Goal: Task Accomplishment & Management: Complete application form

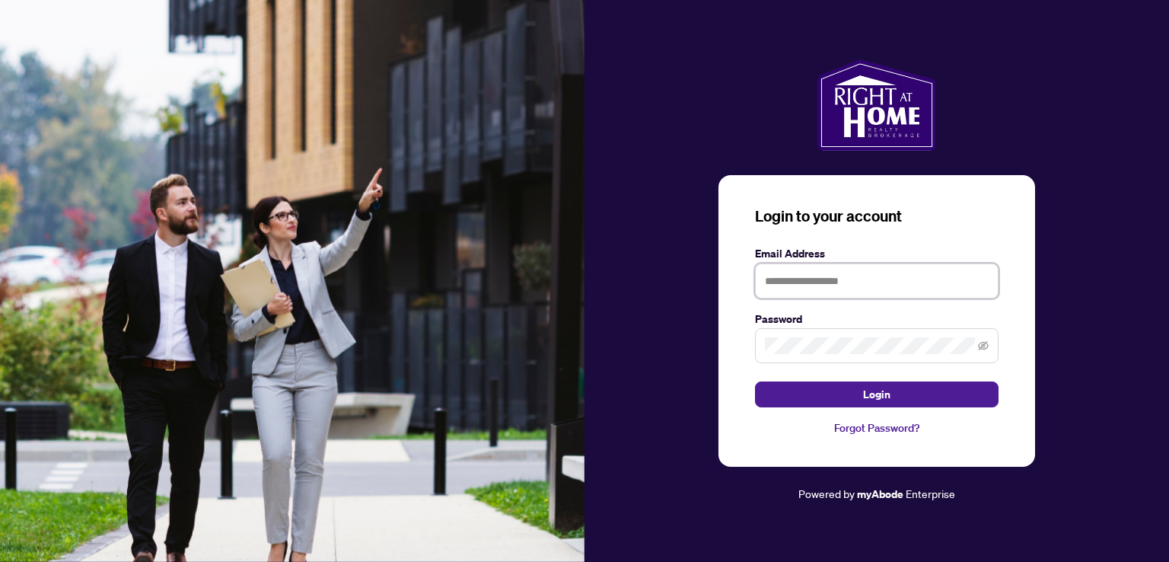
click at [831, 286] on input "text" at bounding box center [877, 280] width 244 height 35
type input "**********"
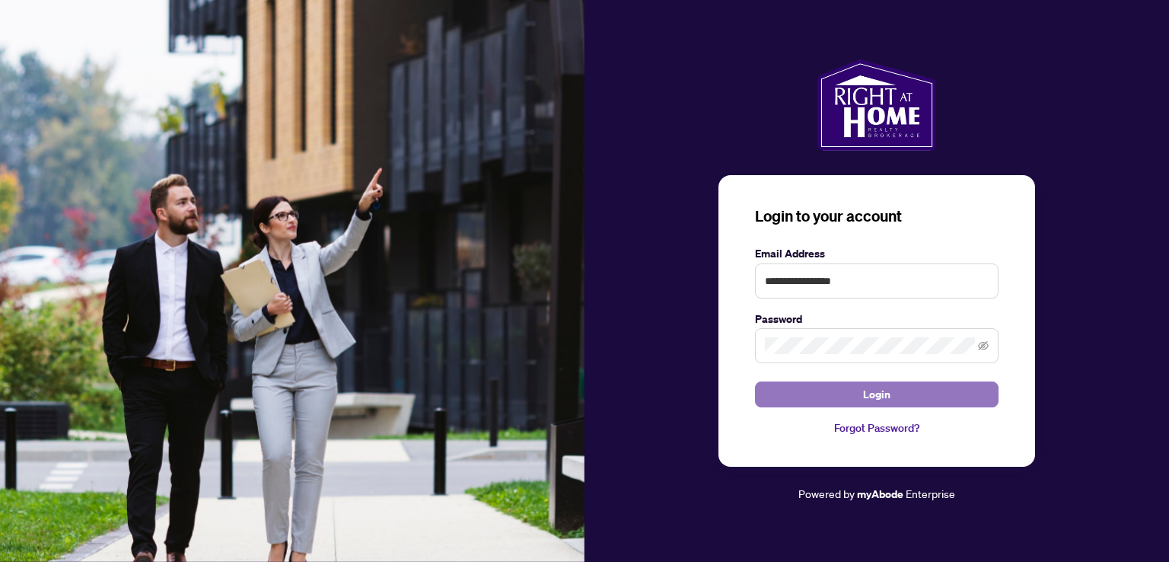
click at [793, 397] on button "Login" at bounding box center [877, 394] width 244 height 26
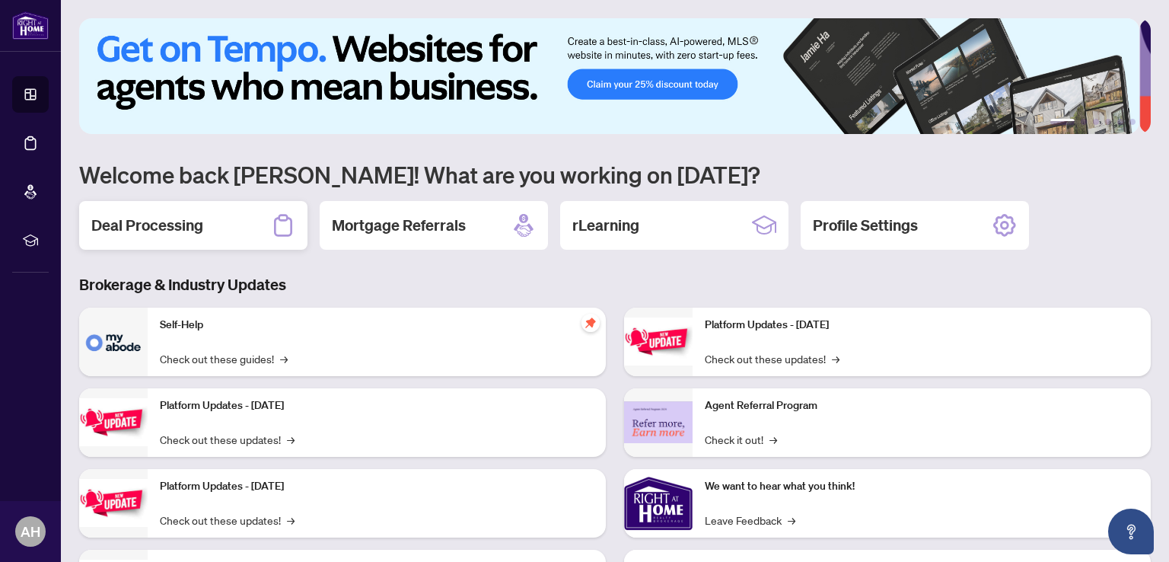
click at [213, 235] on div "Deal Processing" at bounding box center [193, 225] width 228 height 49
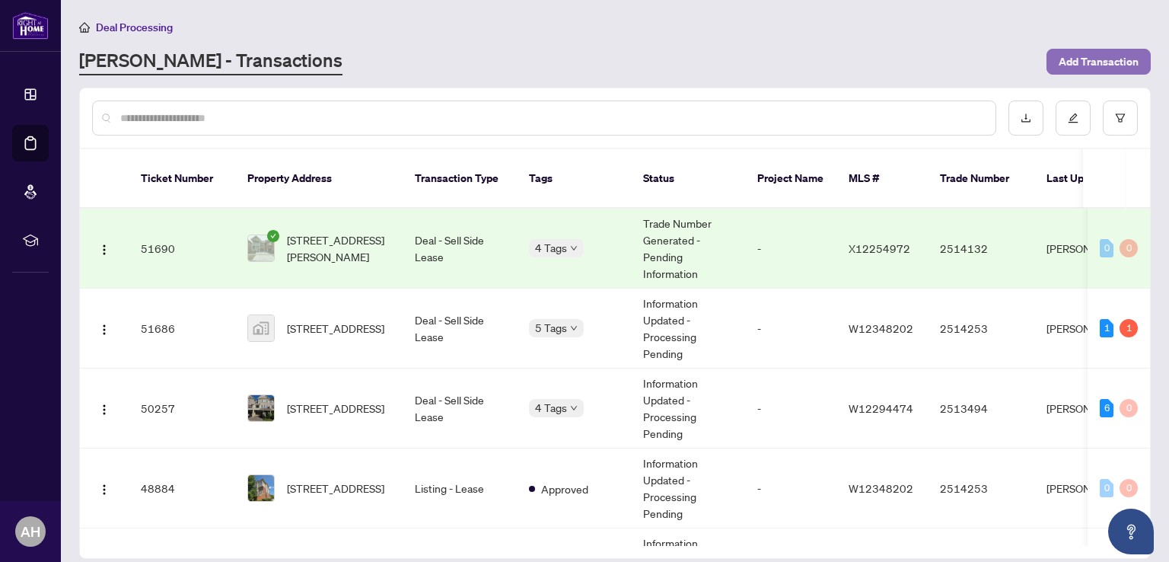
click at [1112, 61] on span "Add Transaction" at bounding box center [1099, 61] width 80 height 24
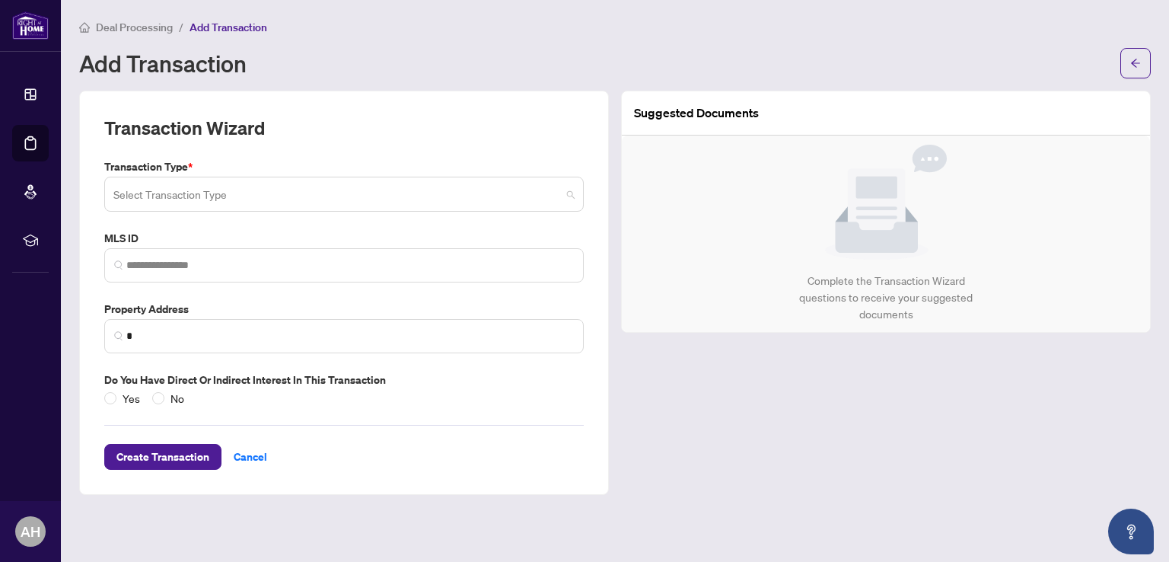
click at [566, 193] on span at bounding box center [343, 194] width 461 height 29
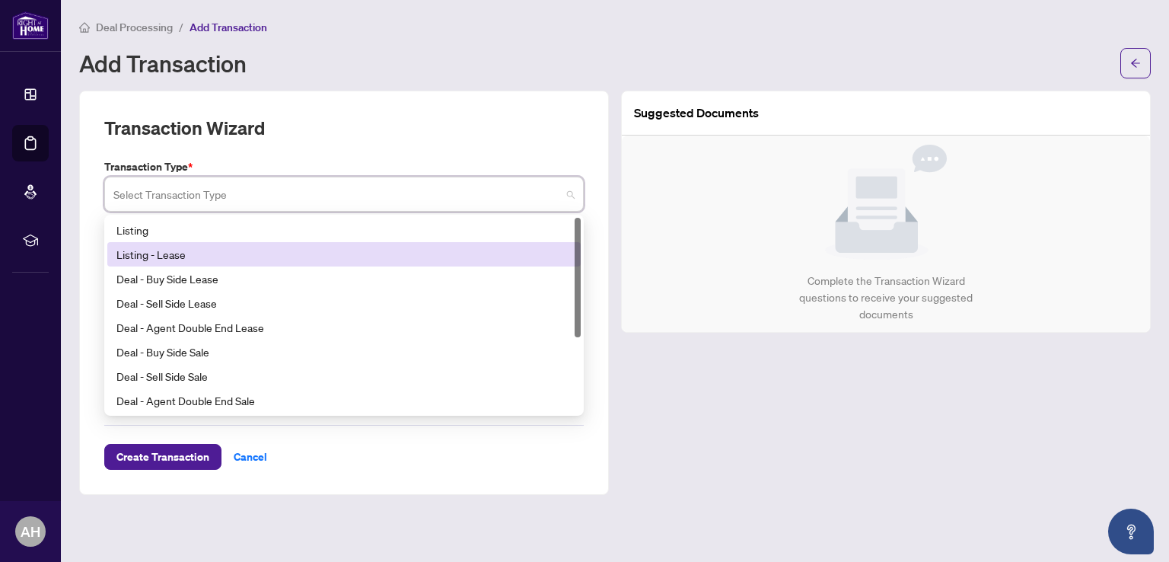
click at [203, 255] on div "Listing - Lease" at bounding box center [343, 254] width 455 height 17
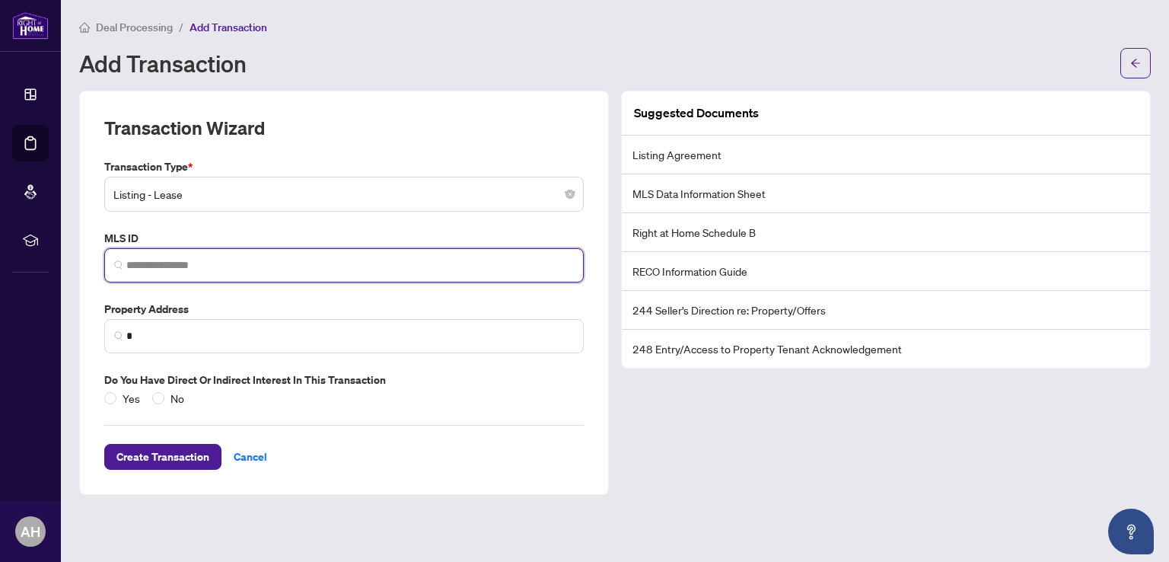
click at [218, 269] on input "search" at bounding box center [350, 265] width 448 height 16
type input "*"
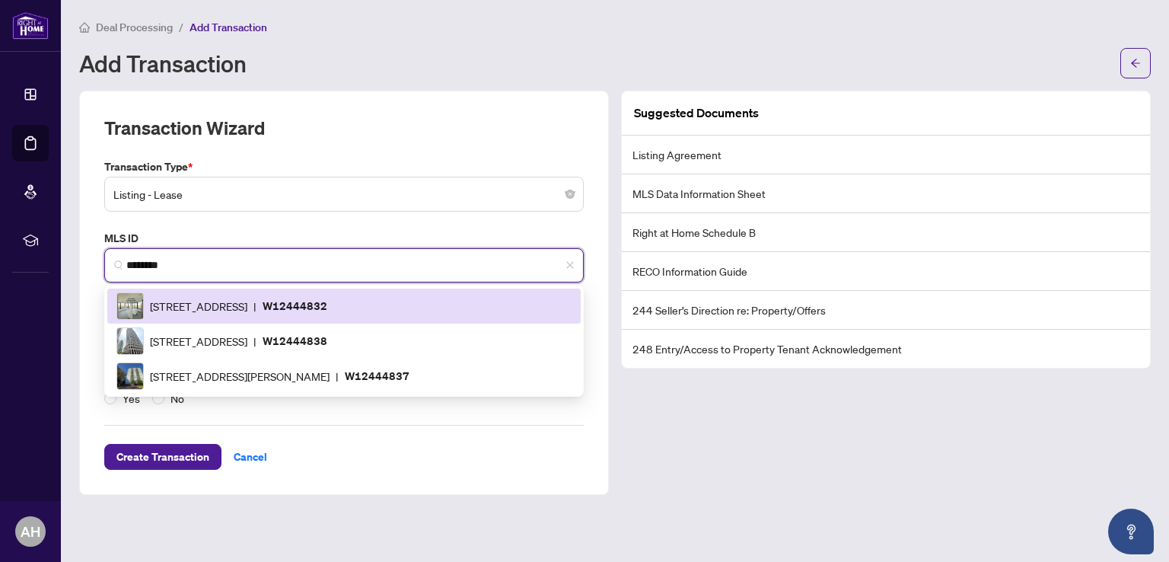
type input "*********"
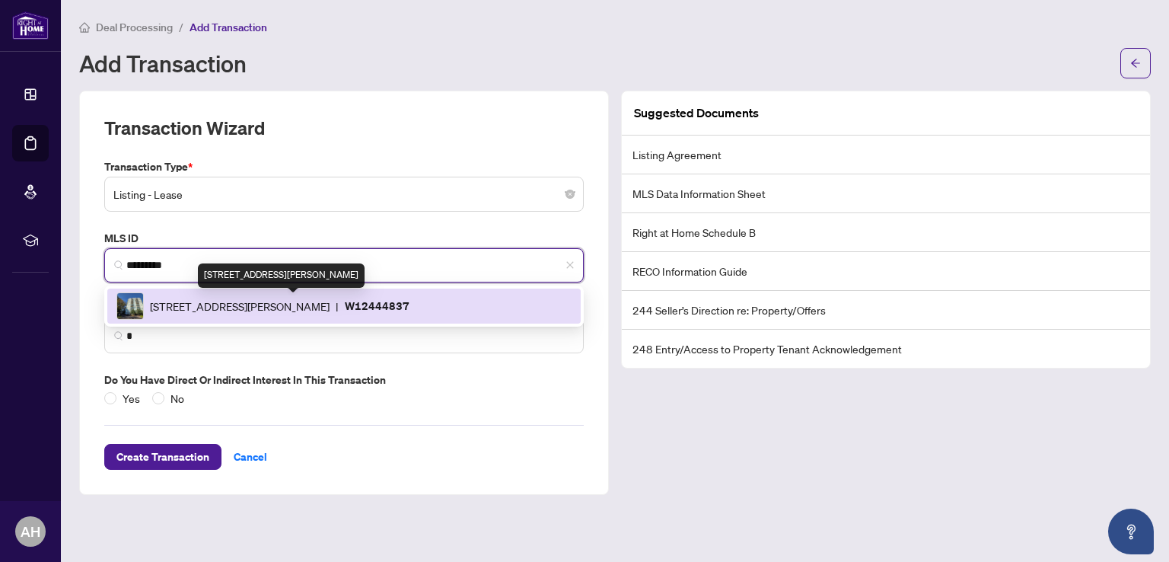
click at [223, 303] on span "[STREET_ADDRESS][PERSON_NAME]" at bounding box center [240, 306] width 180 height 17
type input "**********"
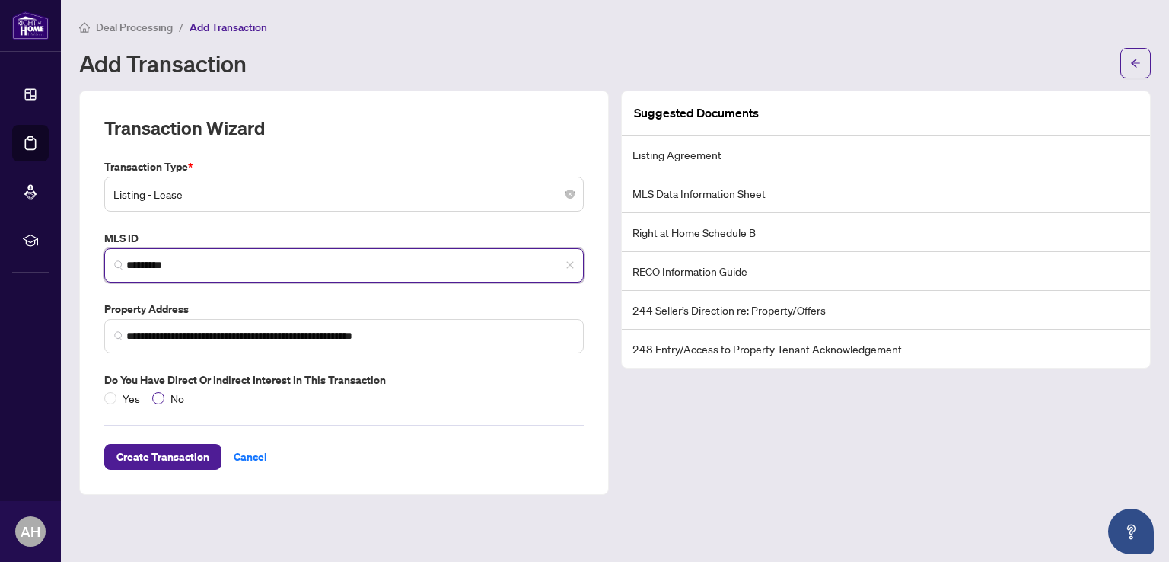
type input "*********"
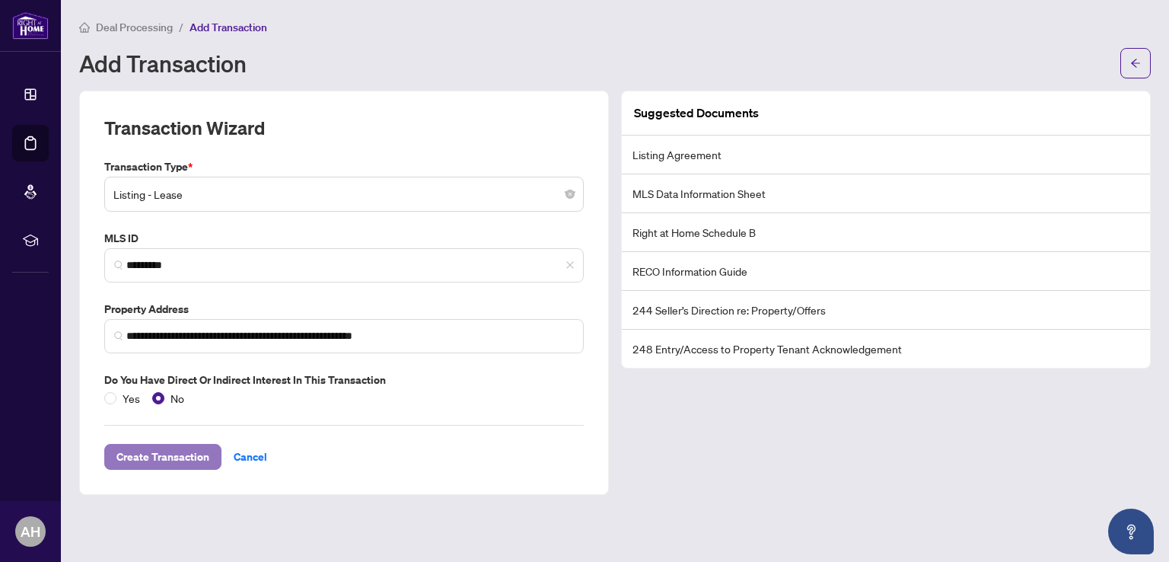
click at [159, 457] on span "Create Transaction" at bounding box center [162, 457] width 93 height 24
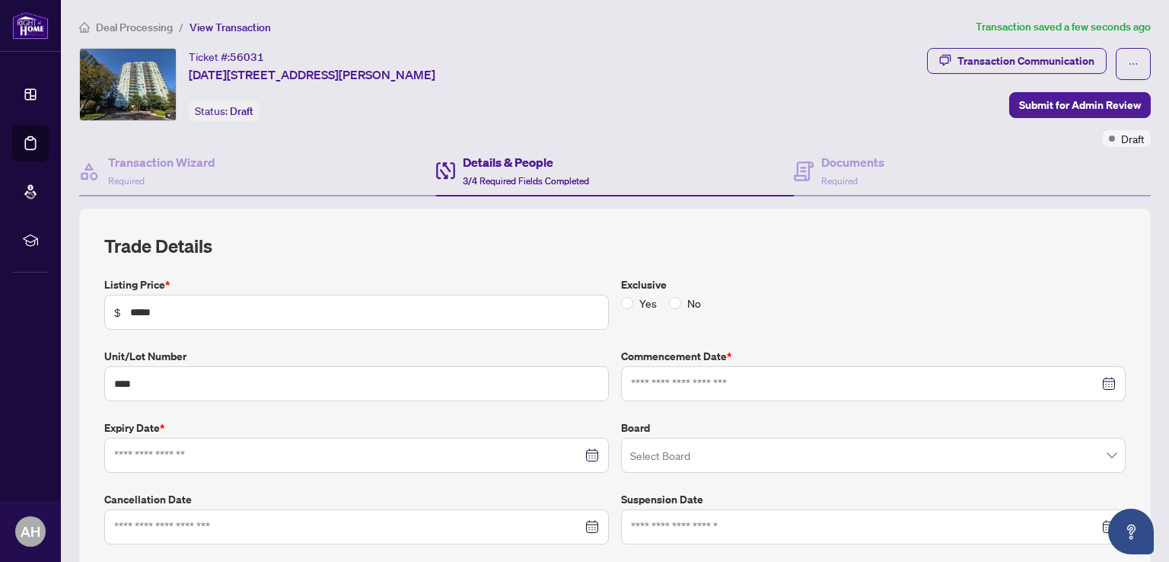
type input "**********"
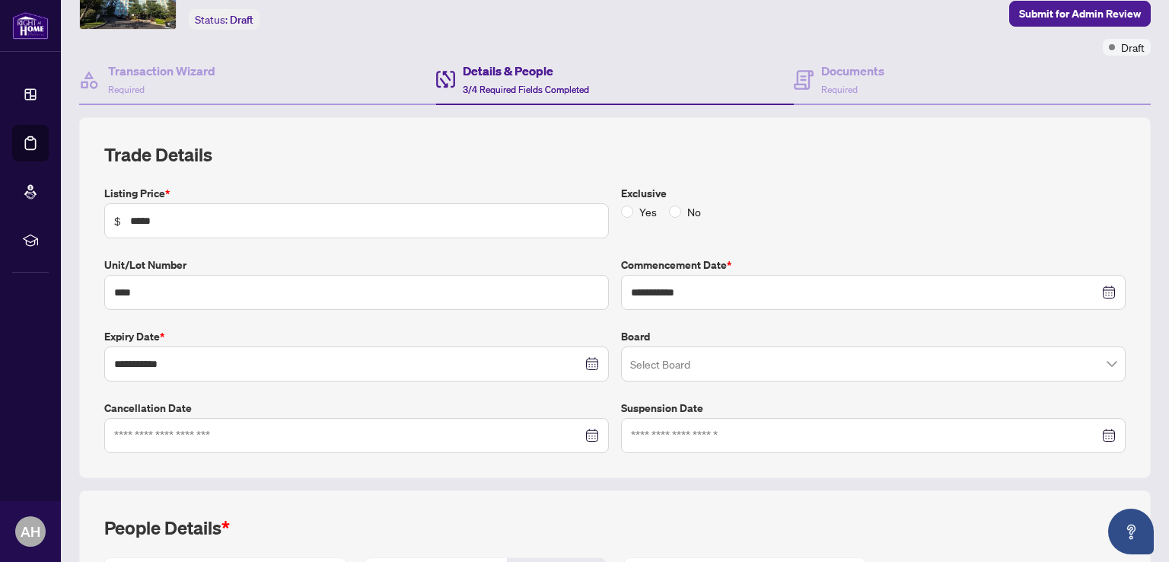
scroll to position [122, 0]
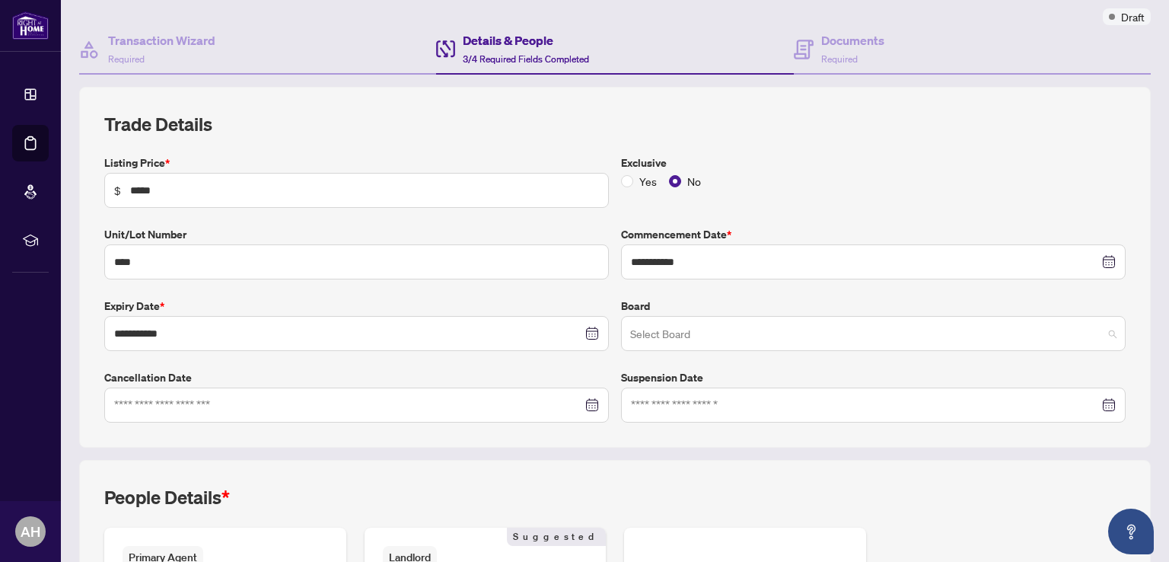
click at [1100, 331] on span at bounding box center [873, 333] width 487 height 29
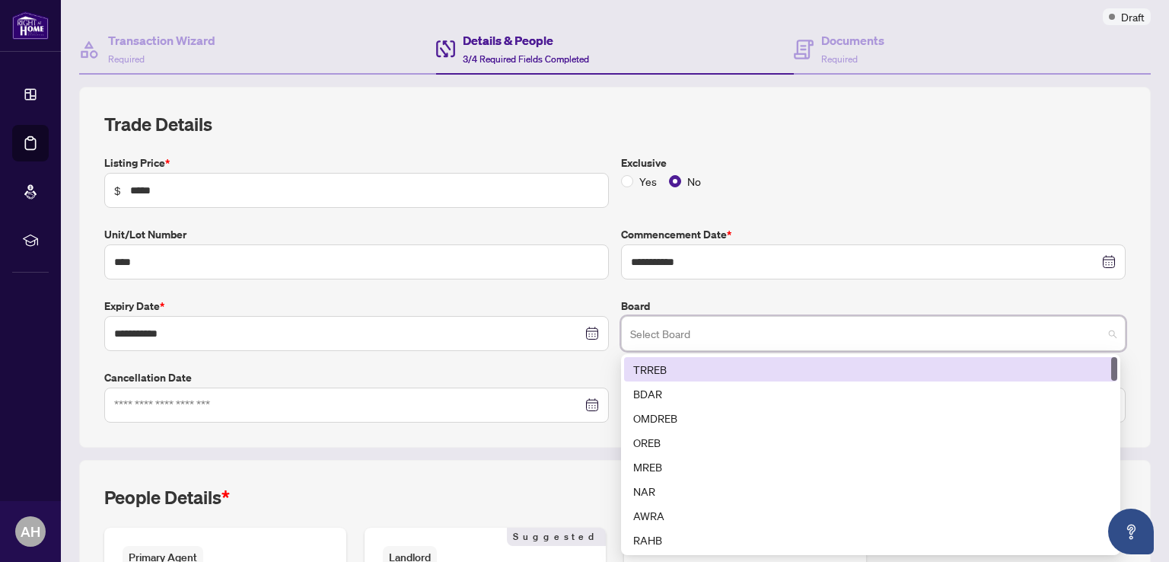
click at [724, 363] on div "TRREB" at bounding box center [870, 369] width 475 height 17
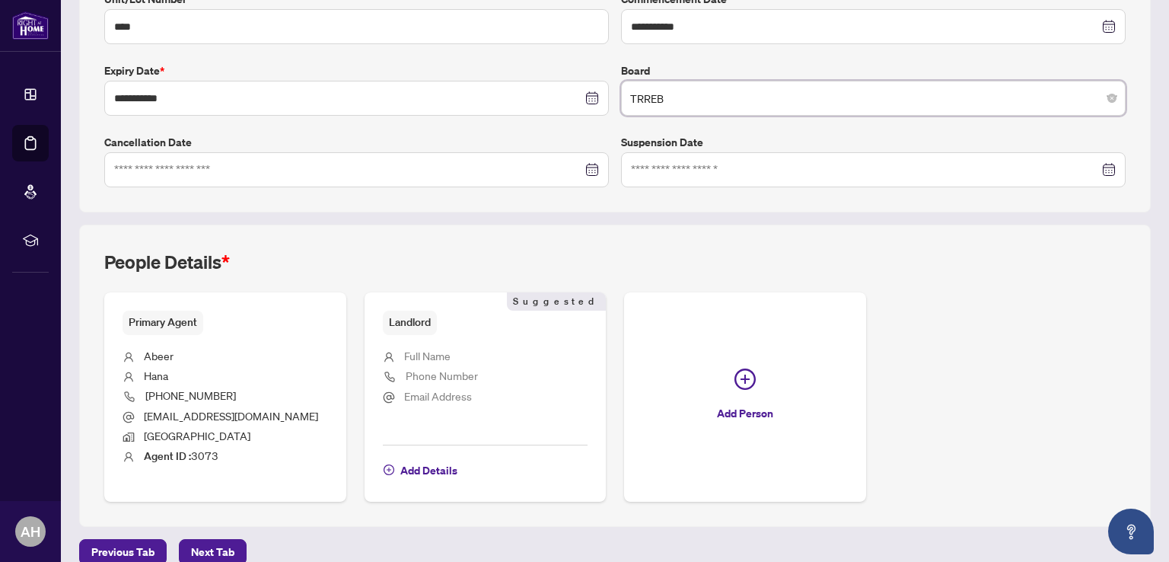
scroll to position [375, 0]
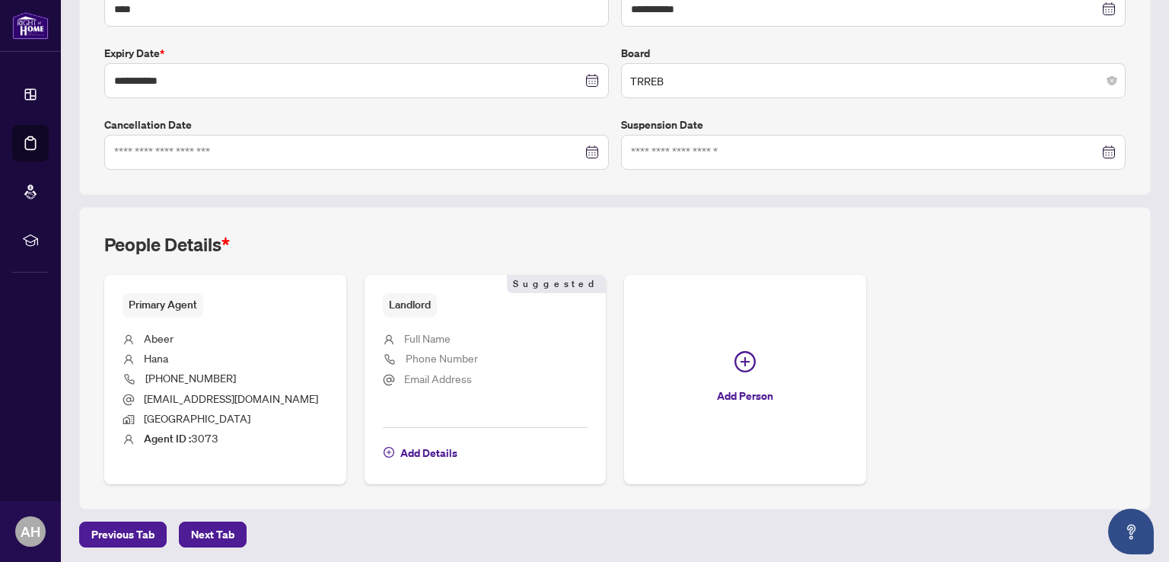
click at [417, 340] on span "Full Name" at bounding box center [427, 338] width 46 height 14
click at [418, 452] on span "Add Details" at bounding box center [428, 453] width 57 height 24
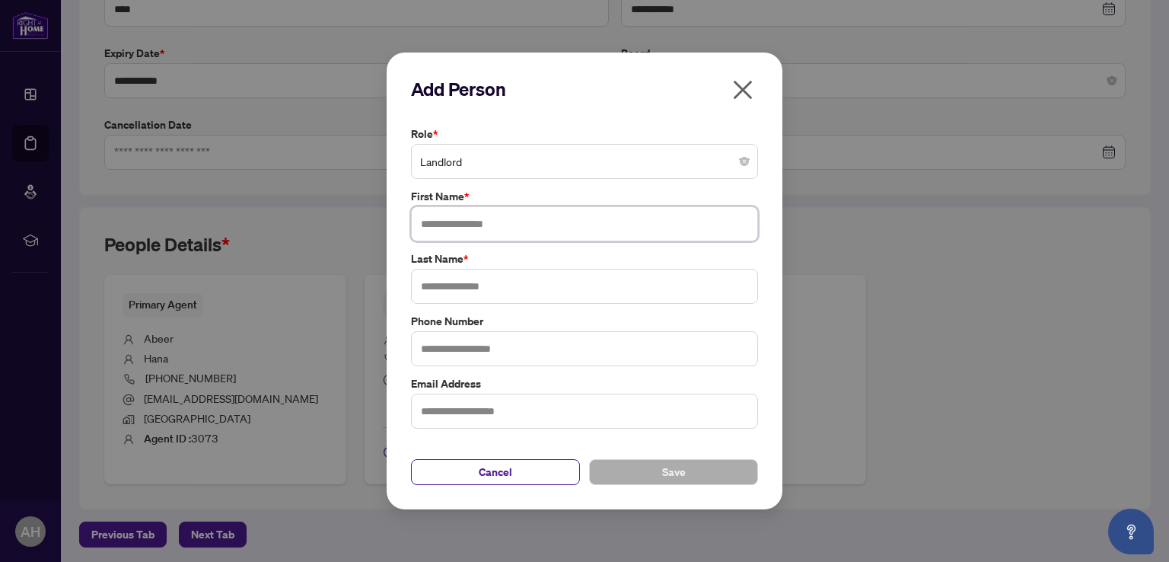
click at [515, 224] on input "text" at bounding box center [584, 223] width 347 height 35
type input "*"
type input "*****"
click at [478, 291] on input "text" at bounding box center [584, 286] width 347 height 35
type input "*******"
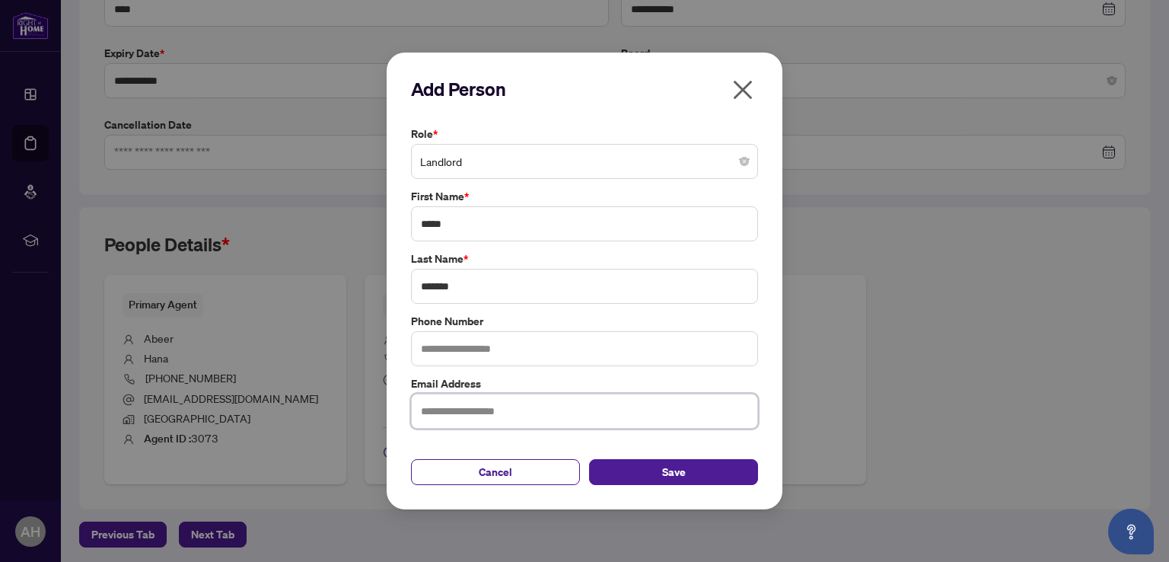
click at [439, 418] on input "text" at bounding box center [584, 411] width 347 height 35
paste input "**********"
type input "**********"
click at [714, 476] on button "Save" at bounding box center [673, 472] width 169 height 26
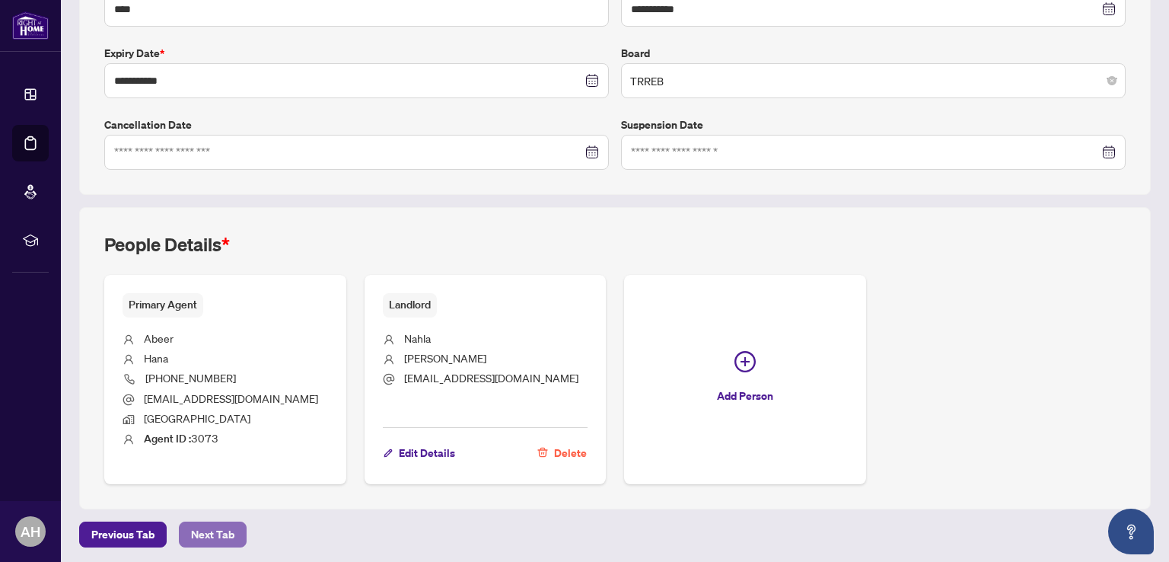
click at [206, 532] on span "Next Tab" at bounding box center [212, 534] width 43 height 24
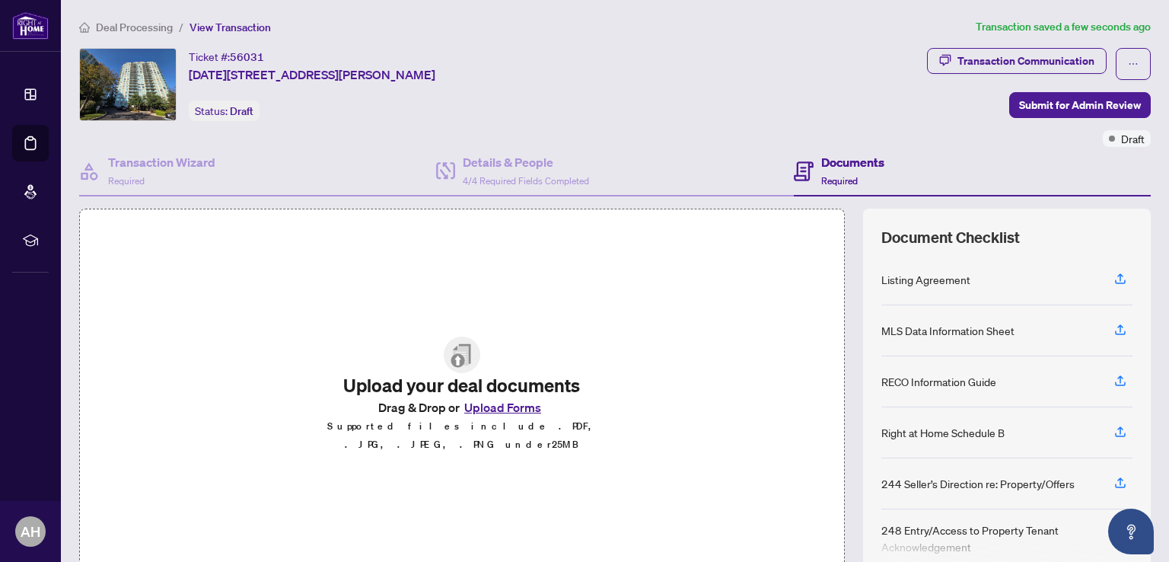
click at [493, 417] on button "Upload Forms" at bounding box center [503, 407] width 86 height 20
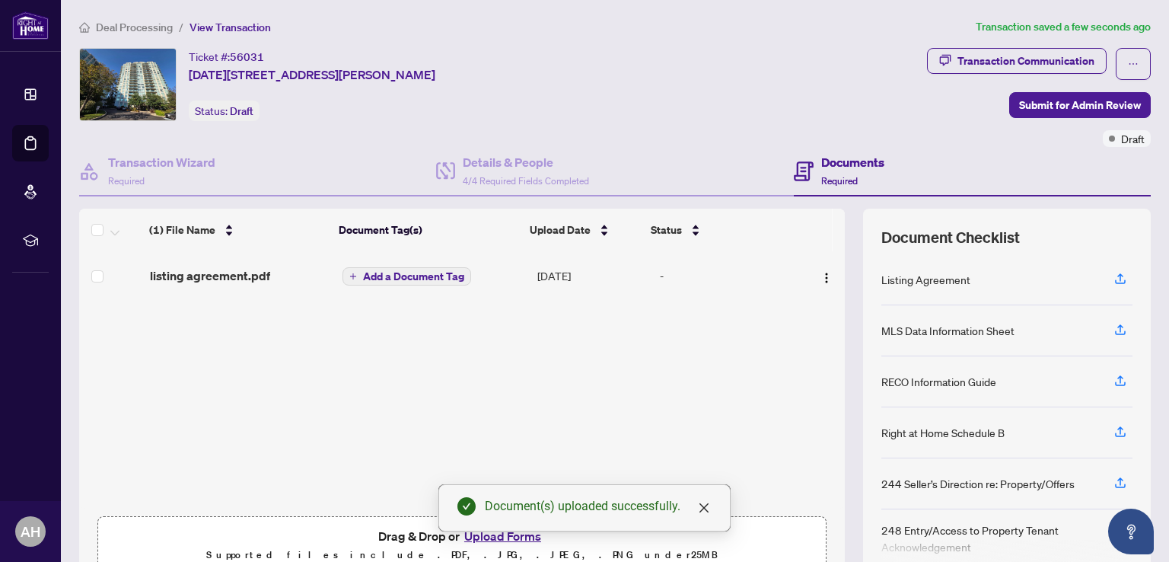
click at [484, 531] on div "Document(s) uploaded successfully." at bounding box center [585, 507] width 292 height 47
click at [488, 531] on div "Document(s) uploaded successfully." at bounding box center [585, 507] width 292 height 47
click at [707, 509] on icon "close" at bounding box center [704, 508] width 12 height 12
click at [509, 537] on button "Upload Forms" at bounding box center [503, 536] width 86 height 20
click at [493, 531] on div "Document(s) uploaded successfully." at bounding box center [585, 507] width 292 height 47
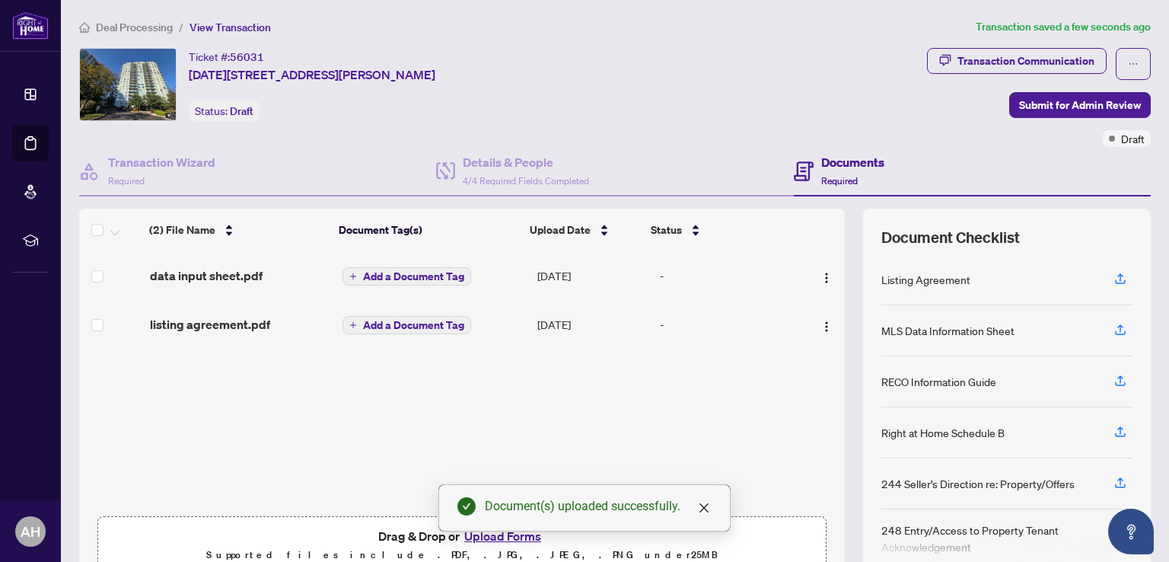
click at [493, 531] on div "Document(s) uploaded successfully." at bounding box center [585, 507] width 292 height 47
click at [707, 512] on icon "close" at bounding box center [704, 508] width 12 height 12
click at [512, 538] on button "Upload Forms" at bounding box center [503, 536] width 86 height 20
click at [507, 531] on div "Document(s) uploaded successfully." at bounding box center [585, 507] width 292 height 47
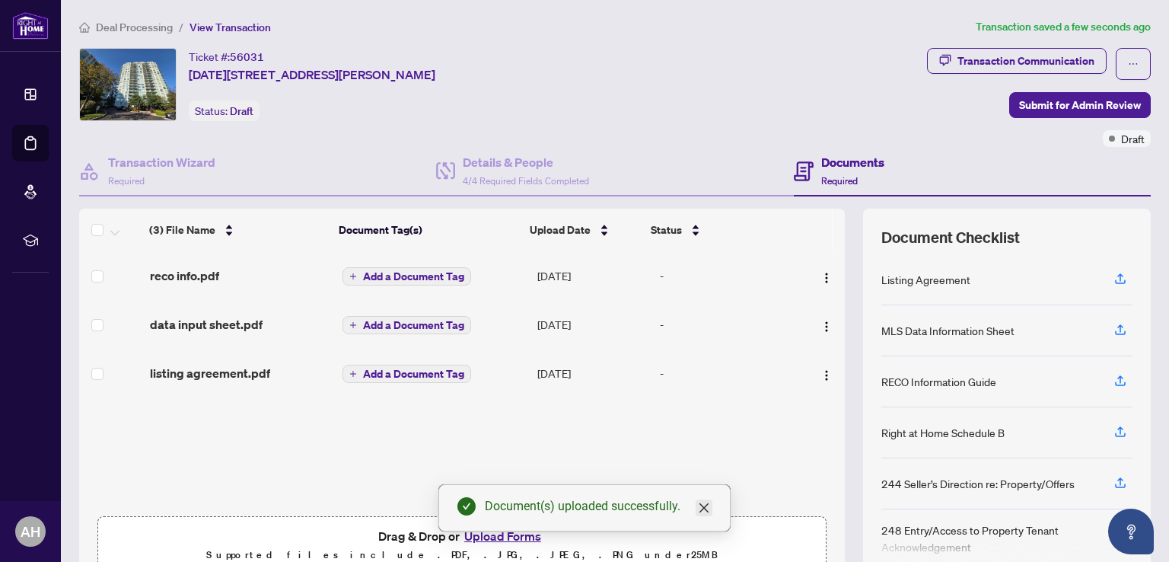
click at [704, 508] on icon "close" at bounding box center [704, 507] width 9 height 9
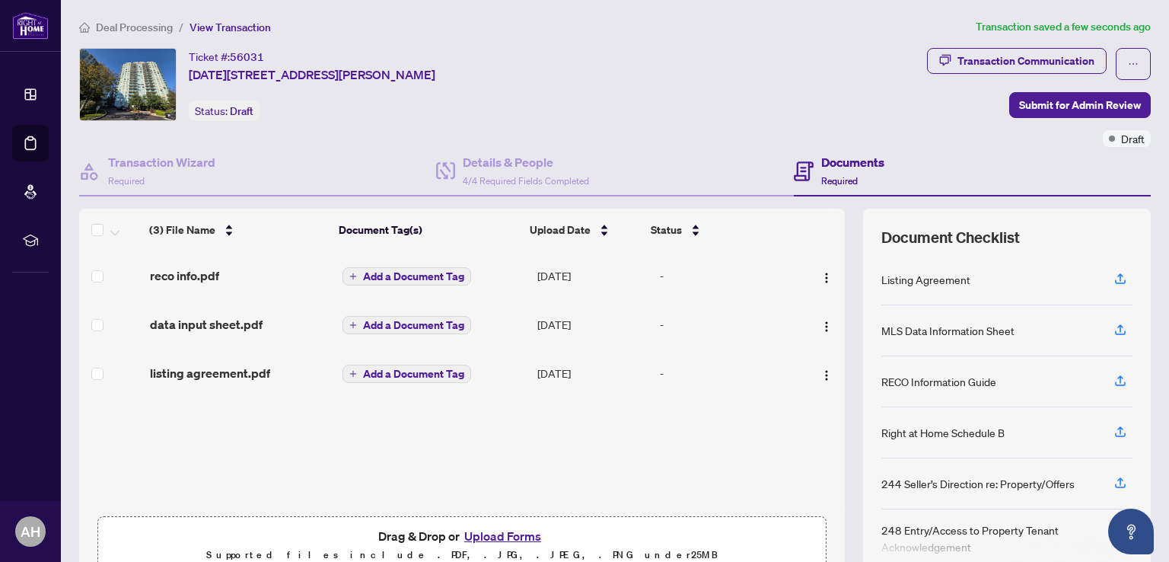
click at [512, 535] on button "Upload Forms" at bounding box center [503, 536] width 86 height 20
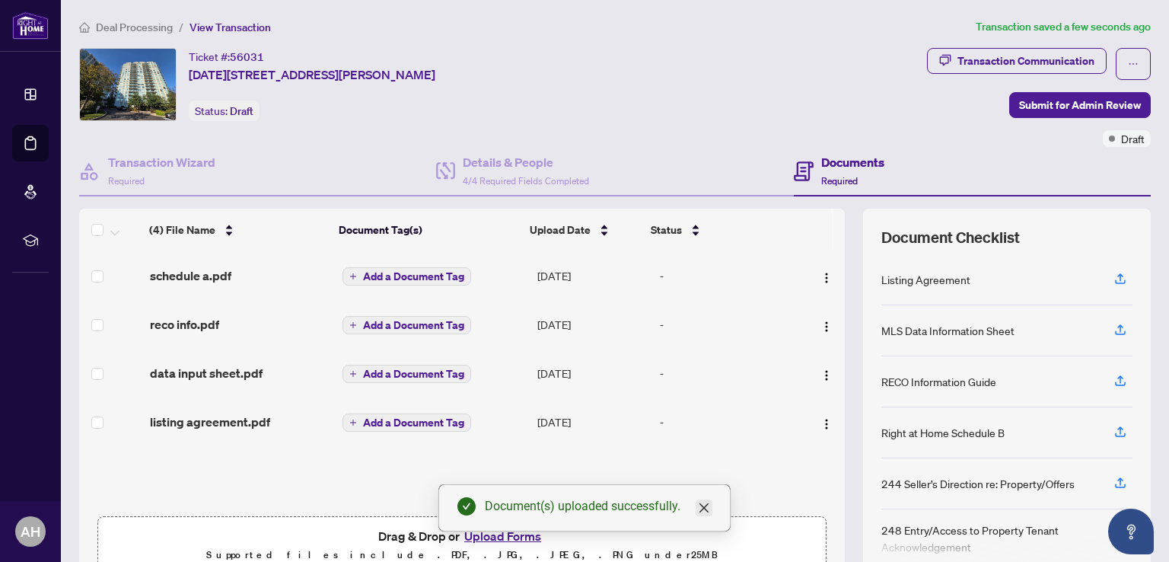
click at [707, 505] on icon "close" at bounding box center [704, 507] width 9 height 9
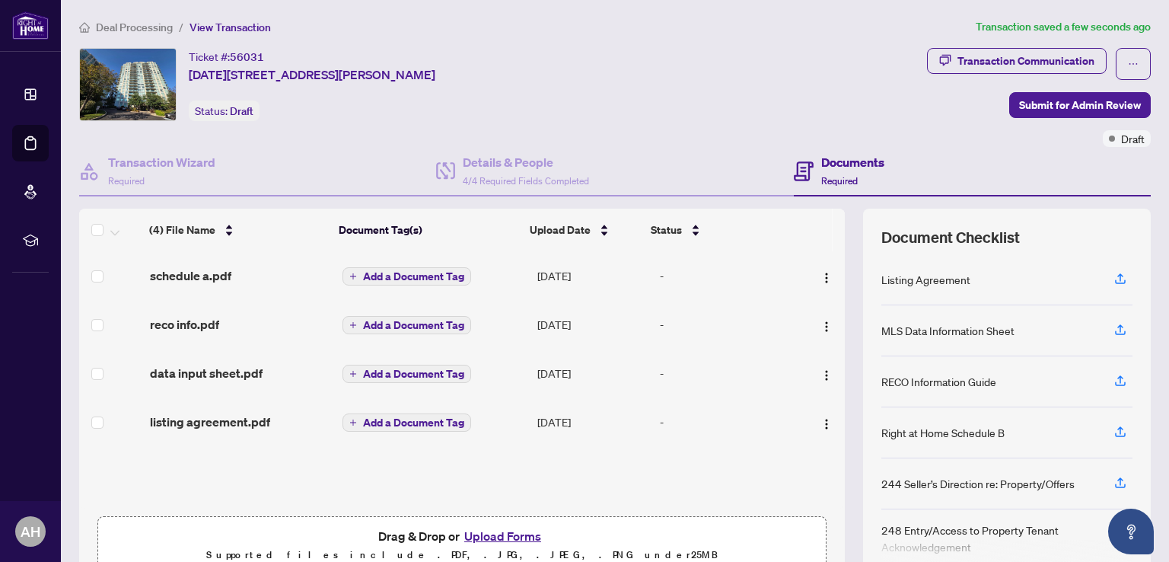
click at [499, 534] on button "Upload Forms" at bounding box center [503, 536] width 86 height 20
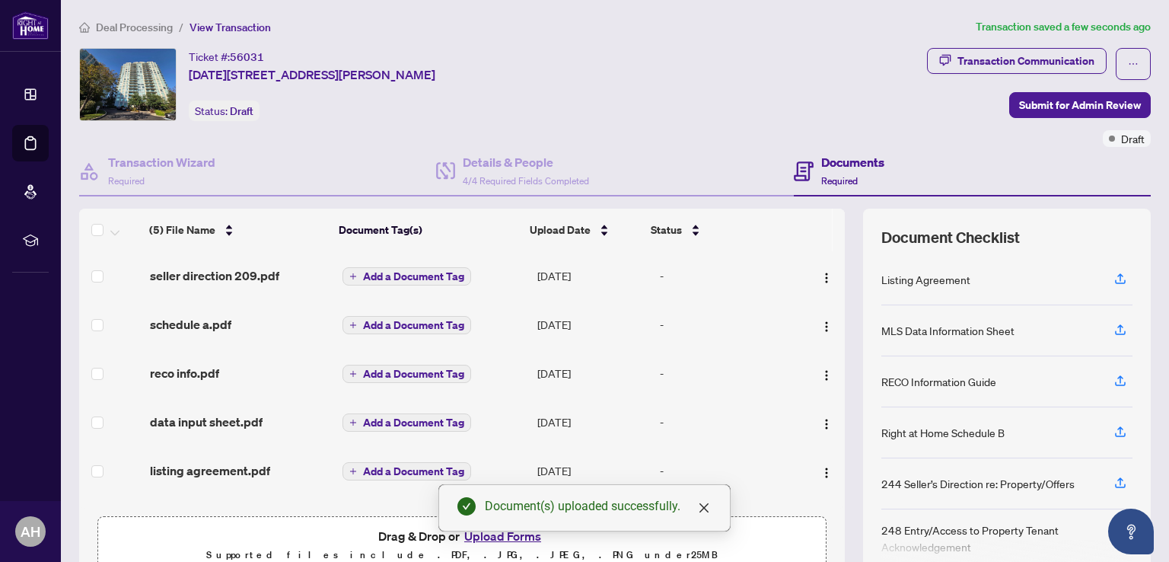
click at [500, 531] on div "Document(s) uploaded successfully." at bounding box center [585, 507] width 292 height 47
click at [705, 506] on icon "close" at bounding box center [704, 508] width 12 height 12
click at [499, 535] on button "Upload Forms" at bounding box center [503, 536] width 86 height 20
click at [704, 506] on icon "close" at bounding box center [704, 508] width 12 height 12
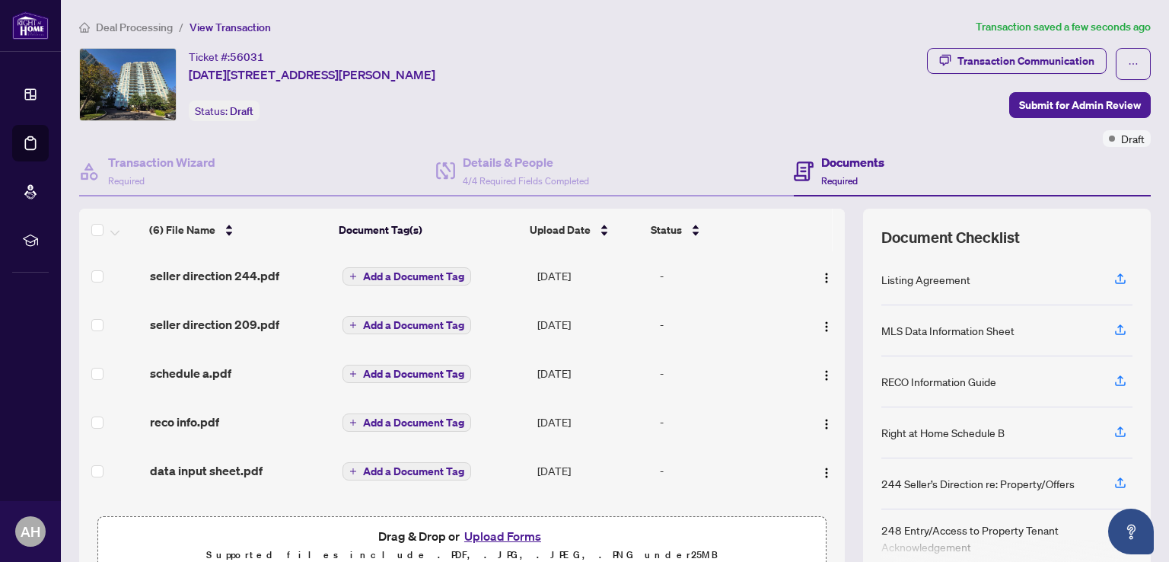
click at [509, 531] on button "Upload Forms" at bounding box center [503, 536] width 86 height 20
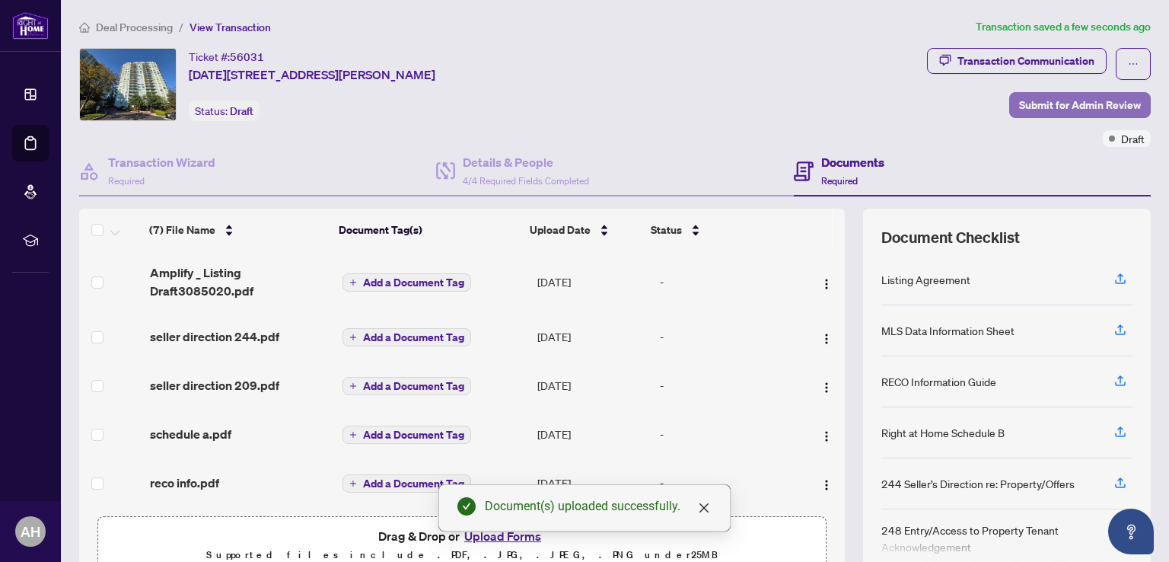
click at [1069, 98] on span "Submit for Admin Review" at bounding box center [1080, 105] width 122 height 24
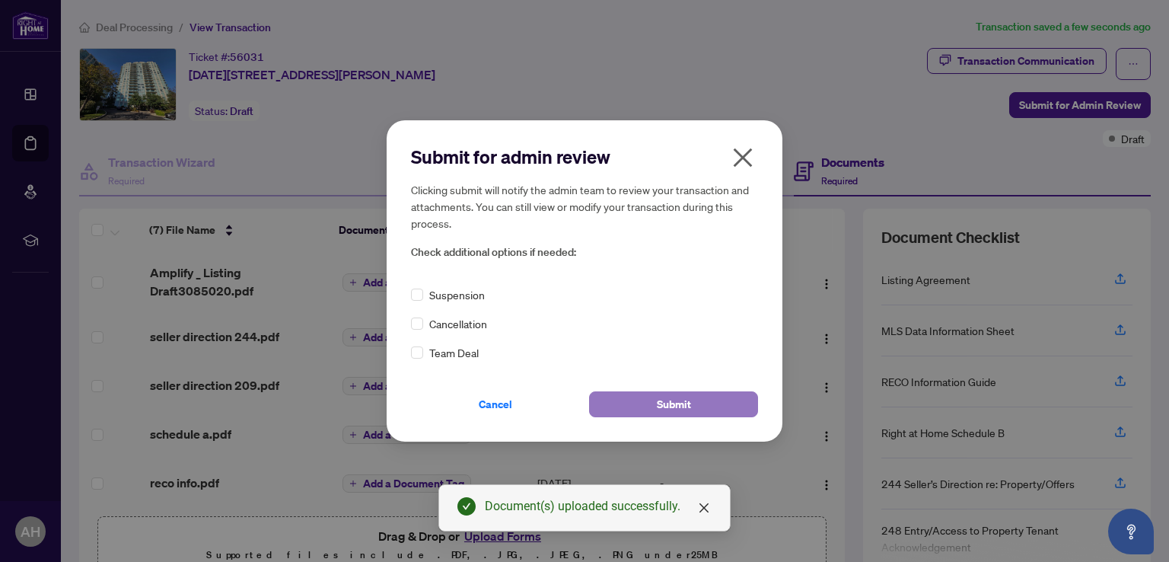
click at [676, 398] on span "Submit" at bounding box center [674, 404] width 34 height 24
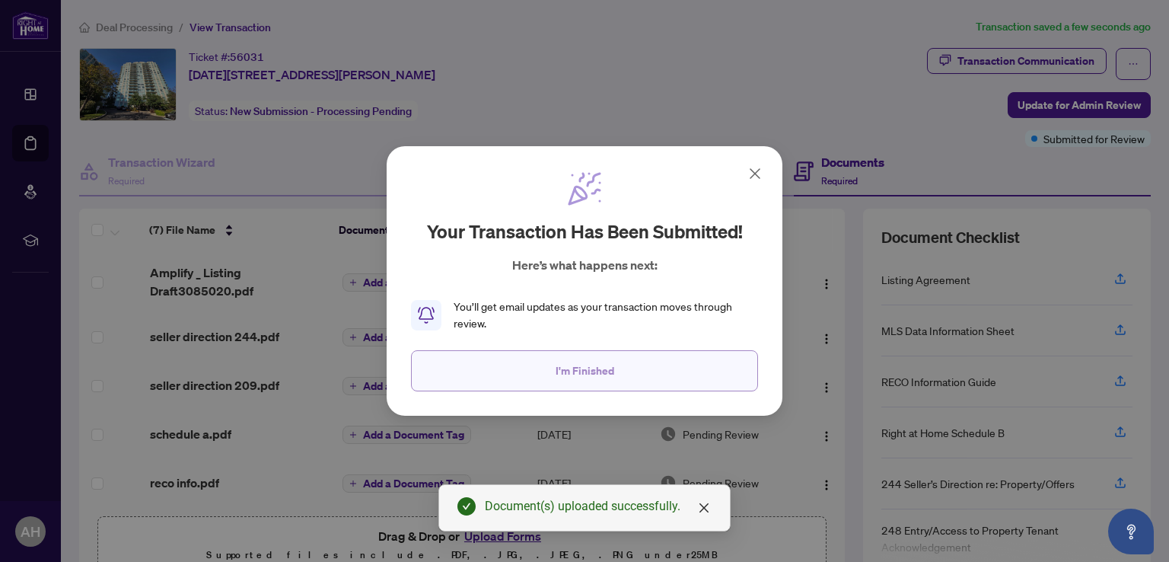
click at [589, 376] on span "I'm Finished" at bounding box center [585, 371] width 59 height 24
